Goal: Find specific page/section: Find specific page/section

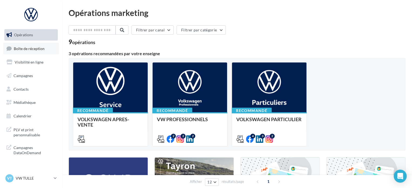
click at [37, 47] on span "Boîte de réception" at bounding box center [29, 48] width 31 height 5
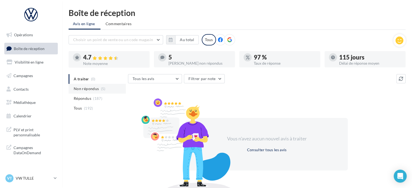
click at [85, 91] on span "Non répondus" at bounding box center [86, 88] width 25 height 5
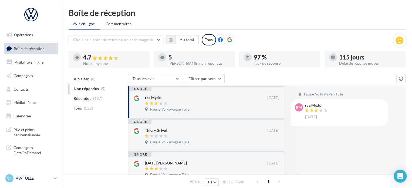
click at [47, 178] on p "VW TULLE" at bounding box center [34, 177] width 36 height 5
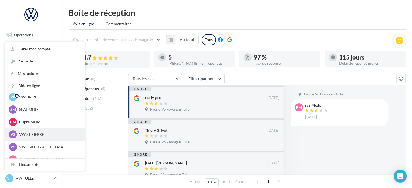
scroll to position [27, 0]
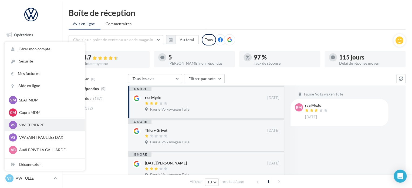
click at [44, 126] on p "VW ST PIERRE" at bounding box center [48, 124] width 59 height 5
